Goal: Task Accomplishment & Management: Use online tool/utility

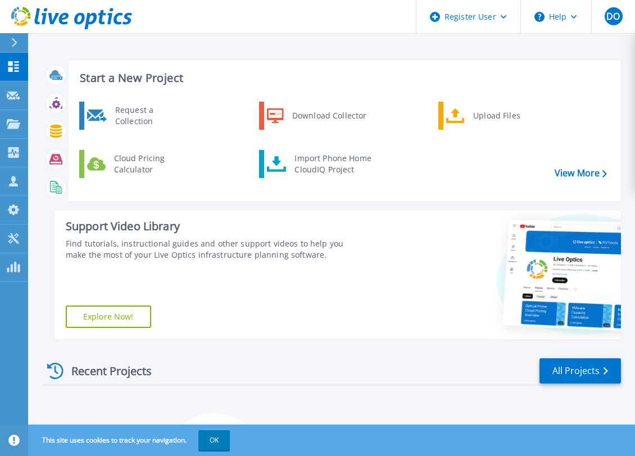
click at [252, 55] on div "Start a New Project Request a Collection Download Collector Upload Files Cloud …" at bounding box center [331, 200] width 577 height 297
click at [316, 293] on div "Support Video Library Find tutorials, instructional guides and other support vi…" at bounding box center [206, 274] width 304 height 129
click at [295, 50] on div "Start a New Project Request a Collection Download Collector Upload Files Cloud …" at bounding box center [331, 263] width 607 height 526
click at [207, 442] on button "OK" at bounding box center [213, 440] width 31 height 20
